Goal: Find specific page/section: Find specific page/section

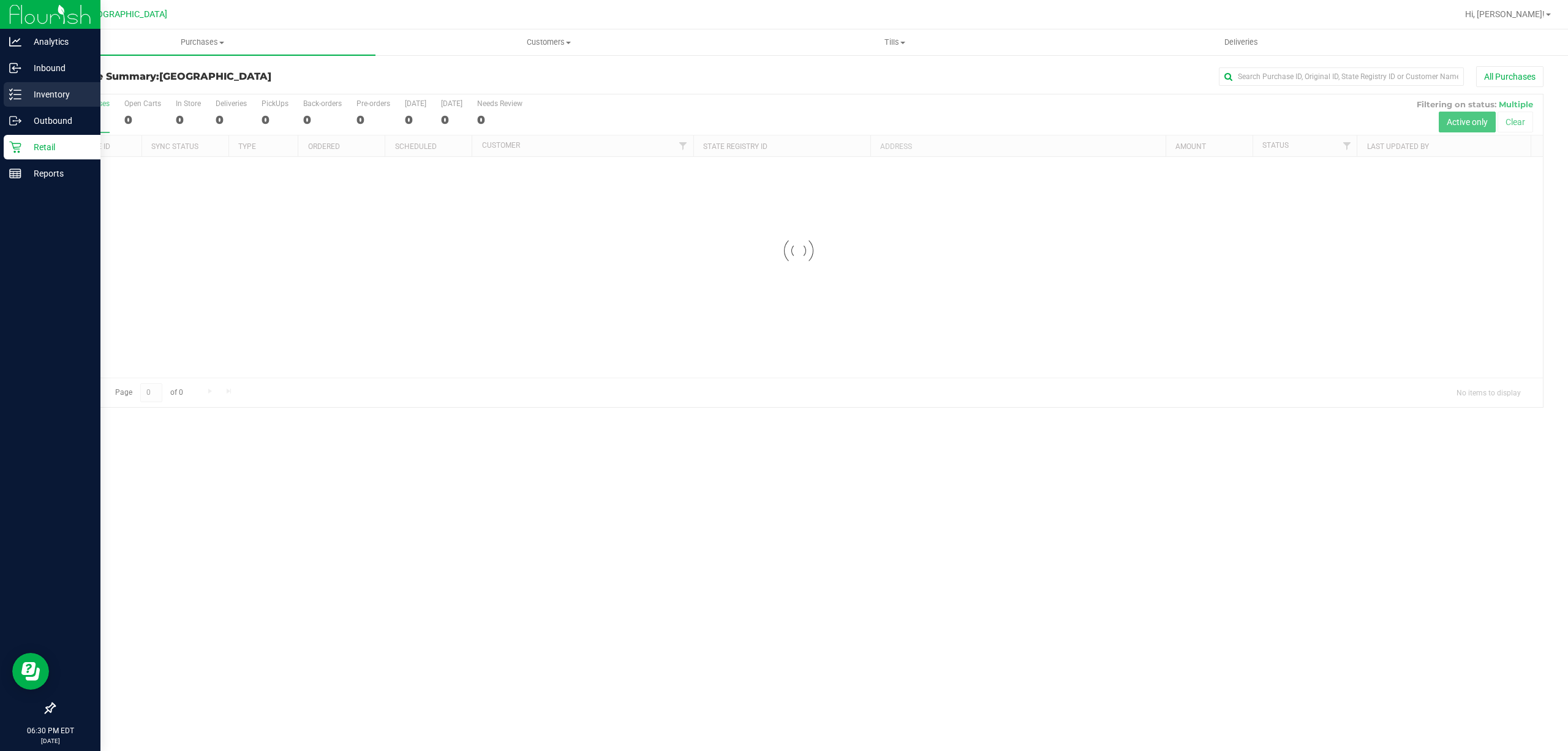
click at [53, 90] on p "Inventory" at bounding box center [59, 95] width 74 height 15
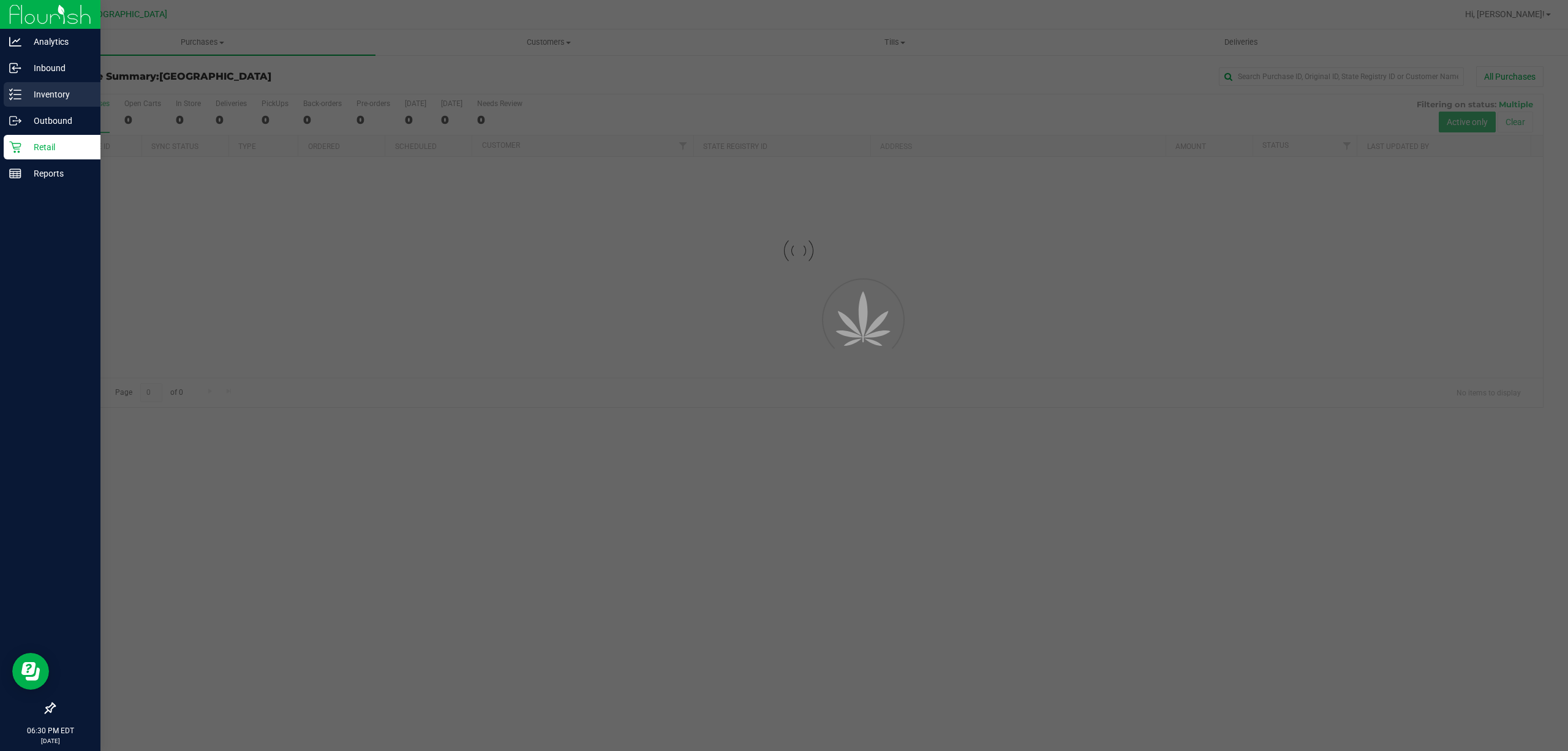
click at [55, 90] on p "Inventory" at bounding box center [59, 95] width 74 height 15
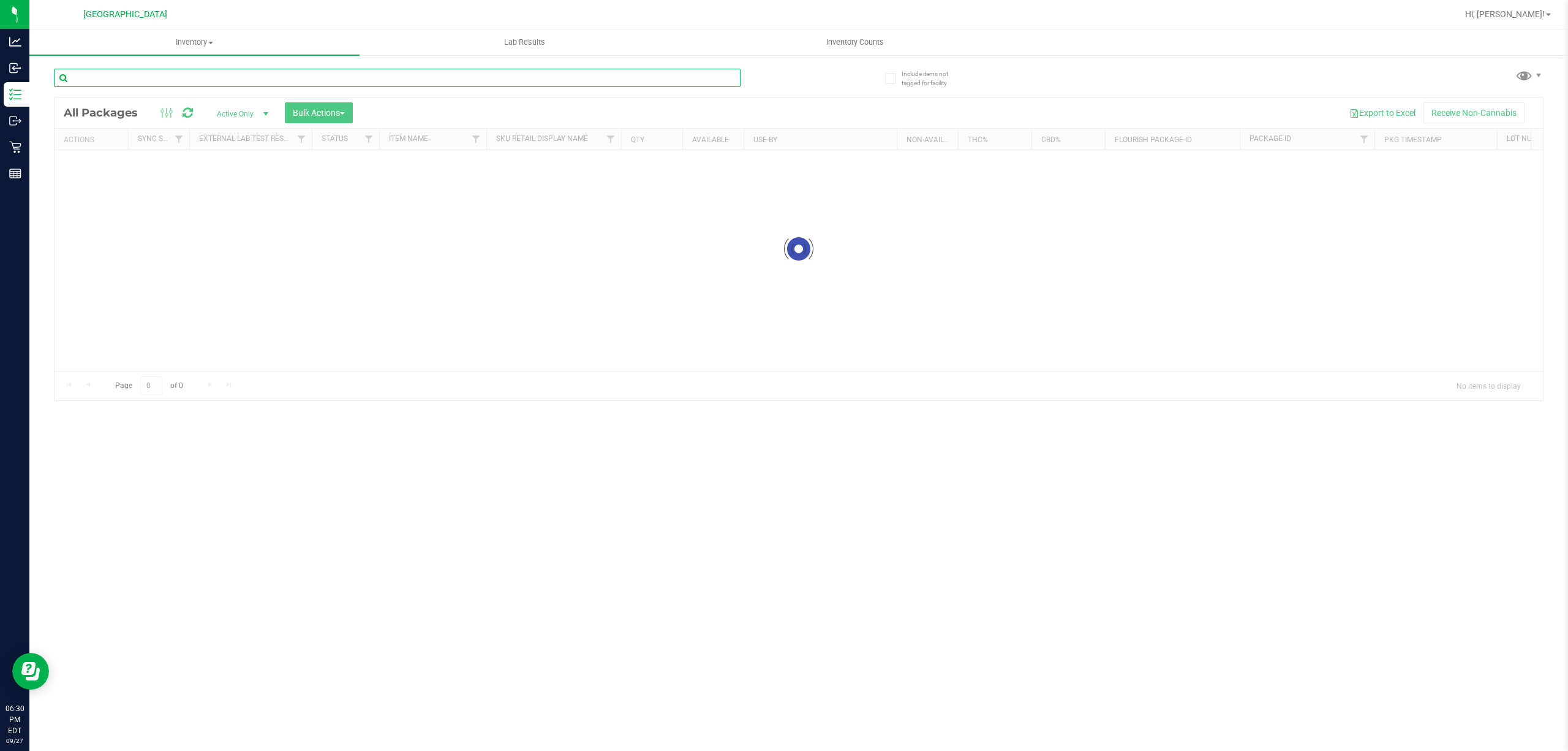
click at [245, 76] on input "text" at bounding box center [397, 78] width 687 height 18
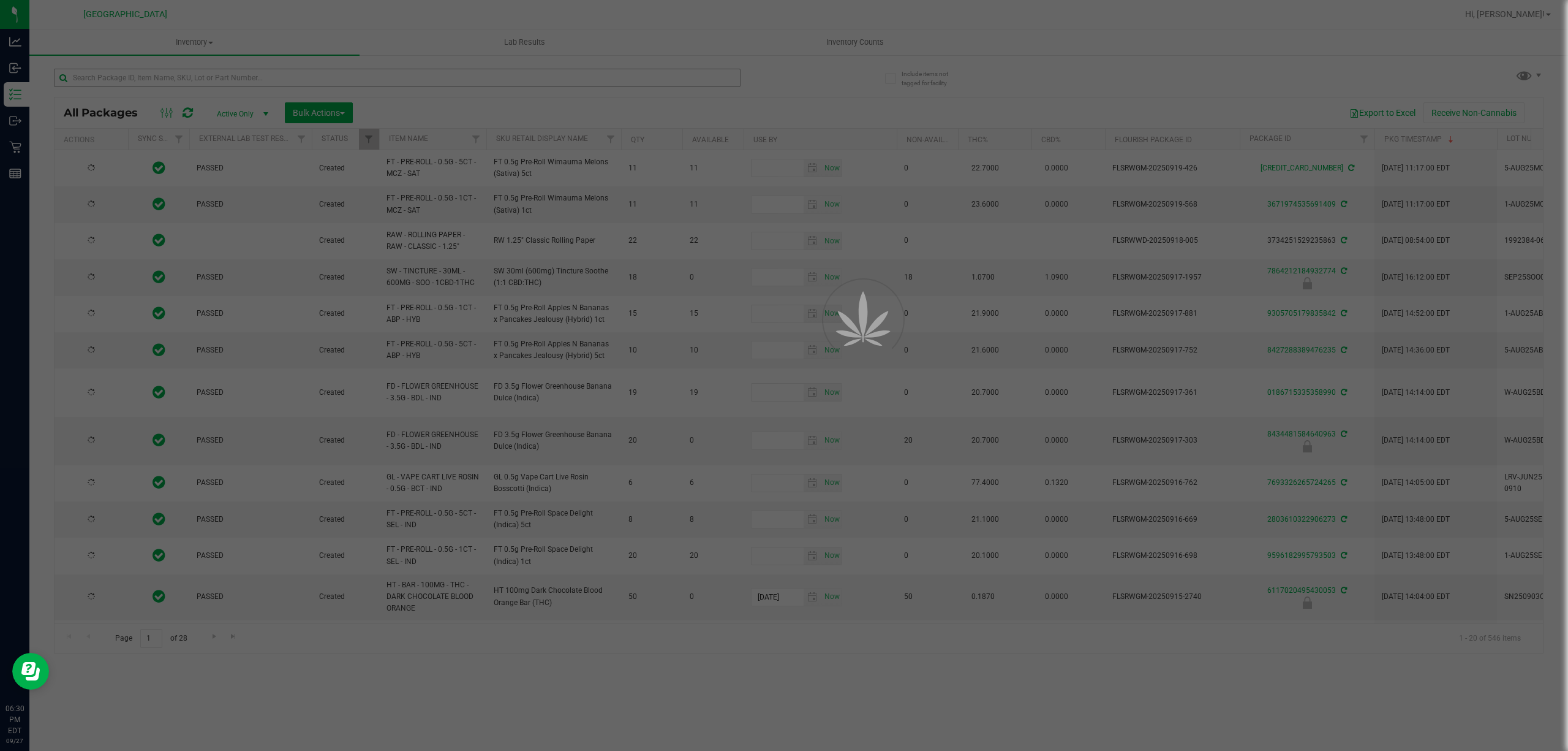
click at [245, 76] on div at bounding box center [784, 375] width 1568 height 751
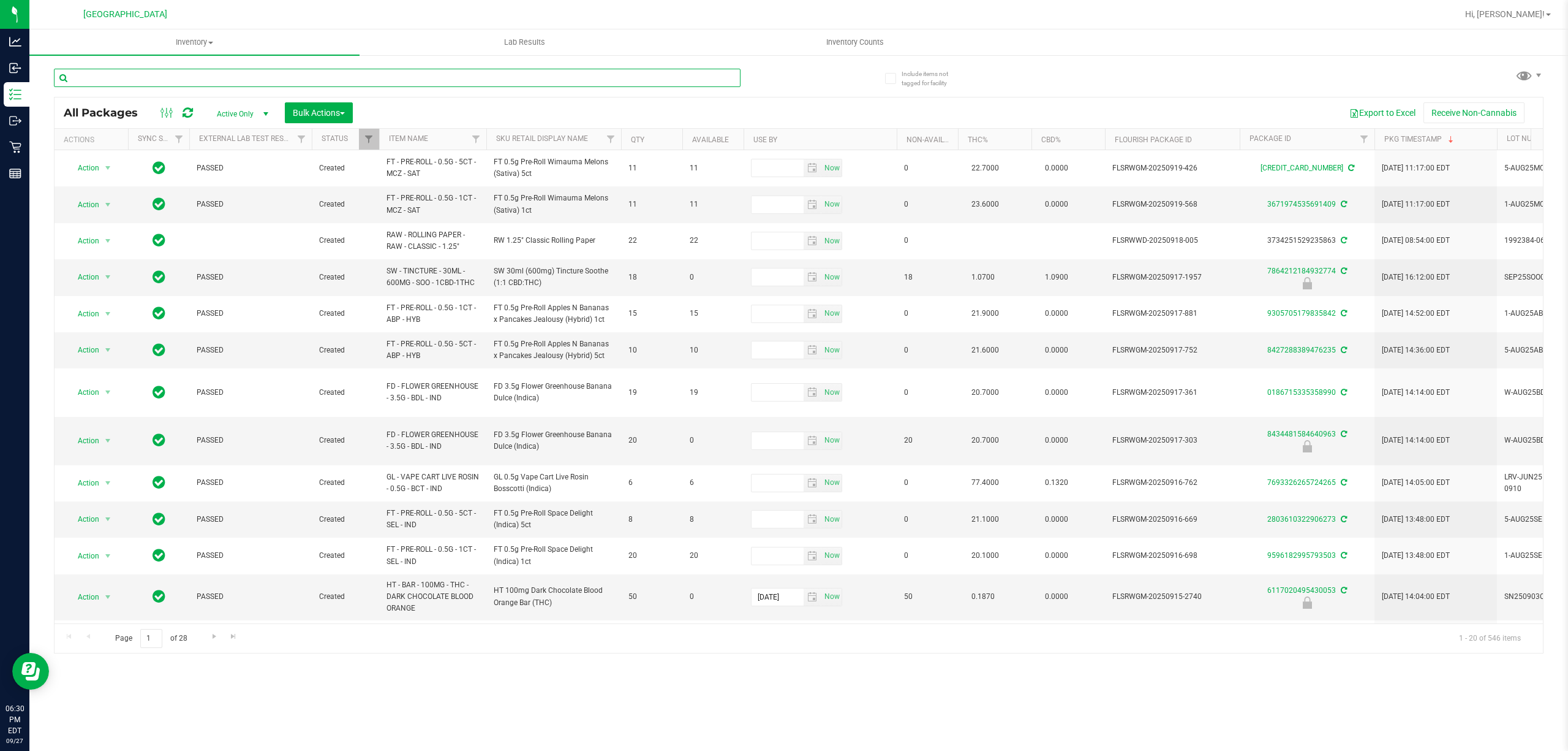
click at [245, 76] on input "text" at bounding box center [397, 78] width 687 height 18
type input "aeq"
click at [789, 81] on div "aeq" at bounding box center [426, 77] width 745 height 39
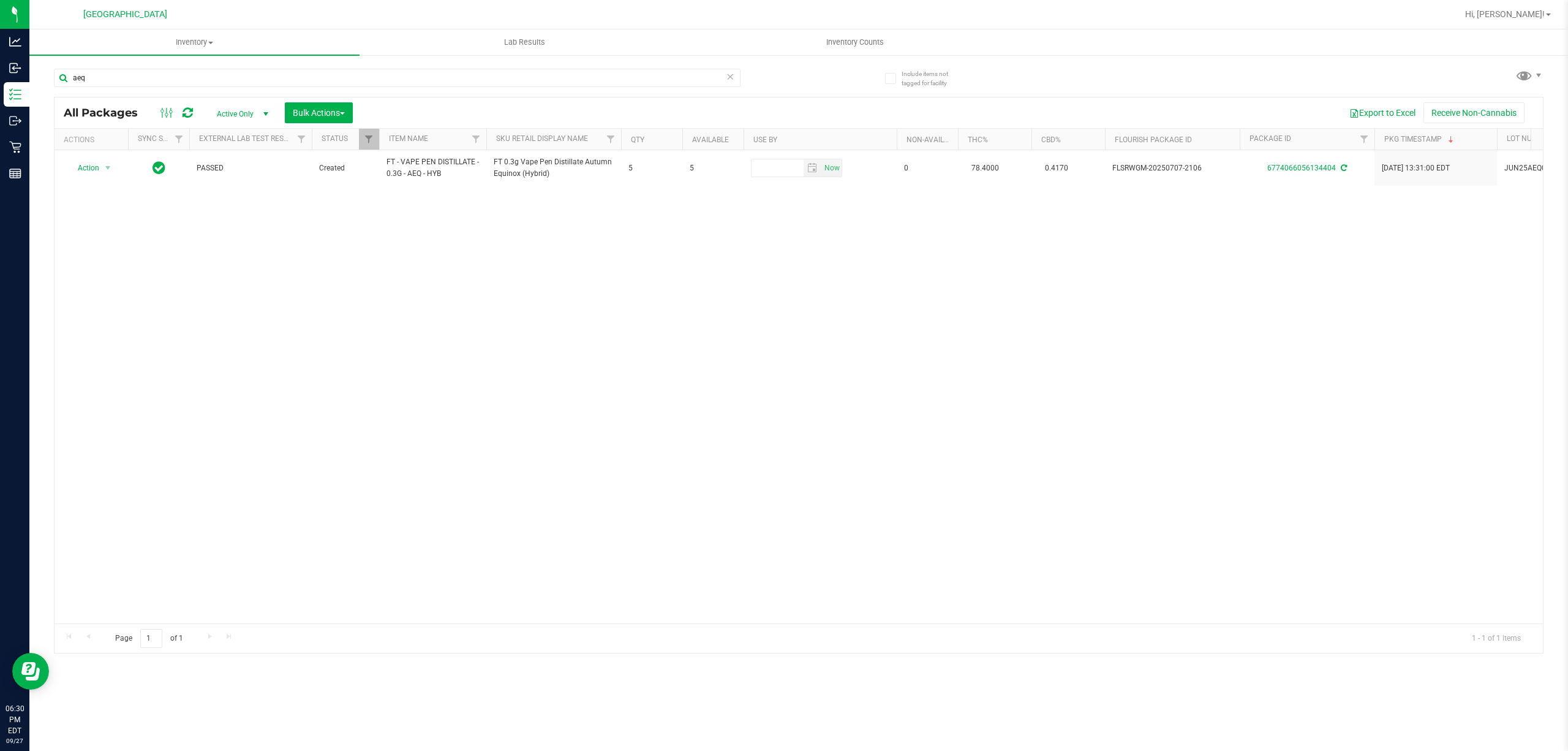
click at [620, 206] on div "Action Action Adjust qty Create package Edit attributes Global inventory Locate…" at bounding box center [798, 386] width 1489 height 473
